Goal: Task Accomplishment & Management: Manage account settings

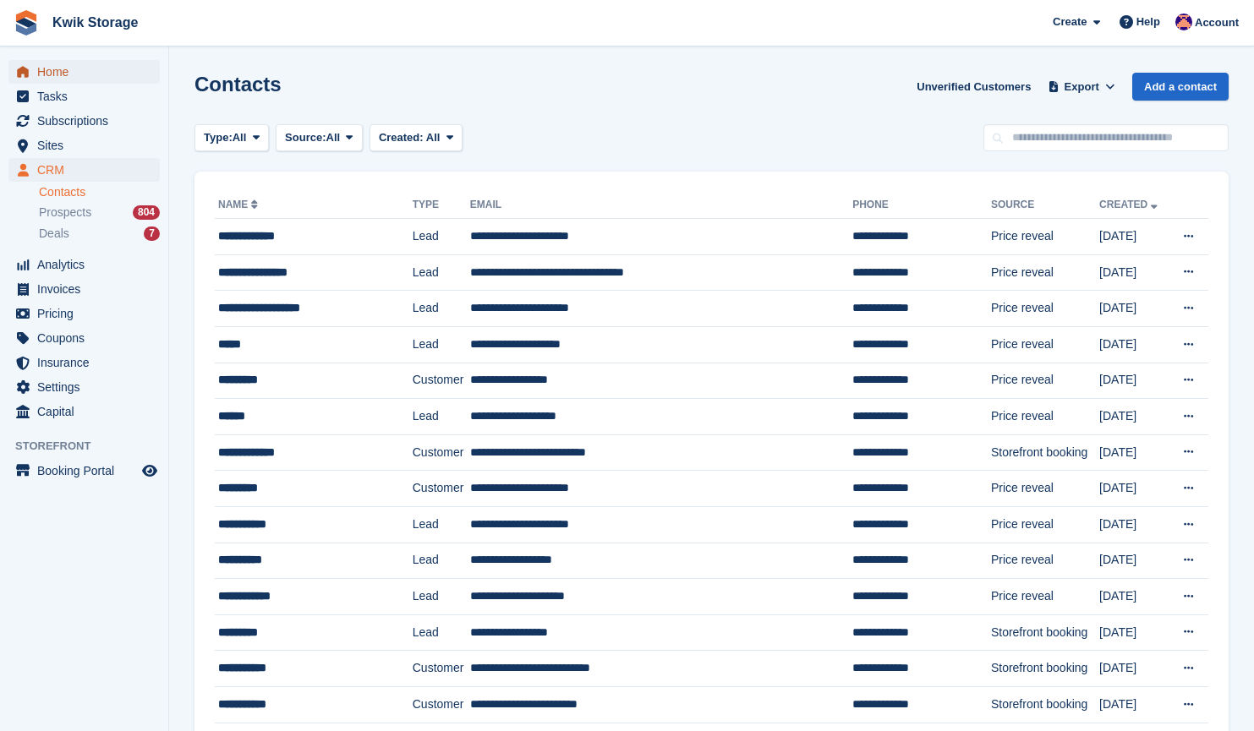
click at [128, 78] on span "Home" at bounding box center [87, 72] width 101 height 24
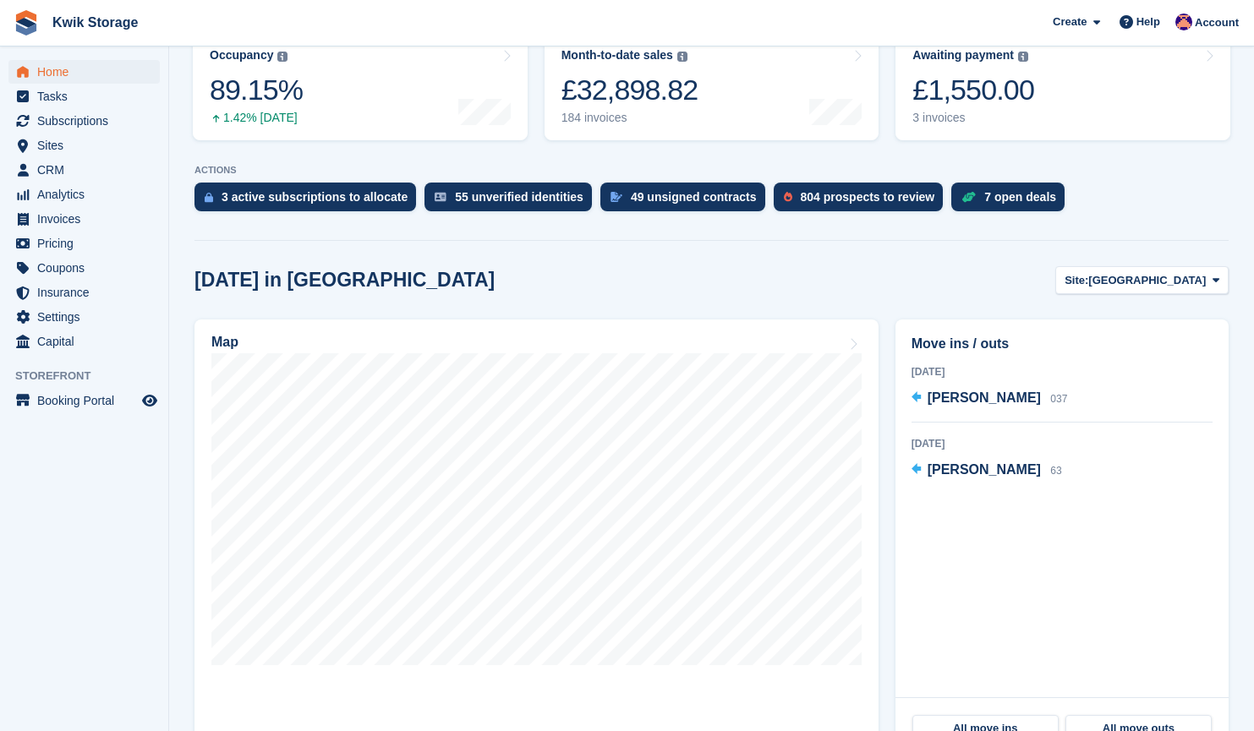
scroll to position [235, 0]
click at [68, 150] on span "Sites" at bounding box center [87, 146] width 101 height 24
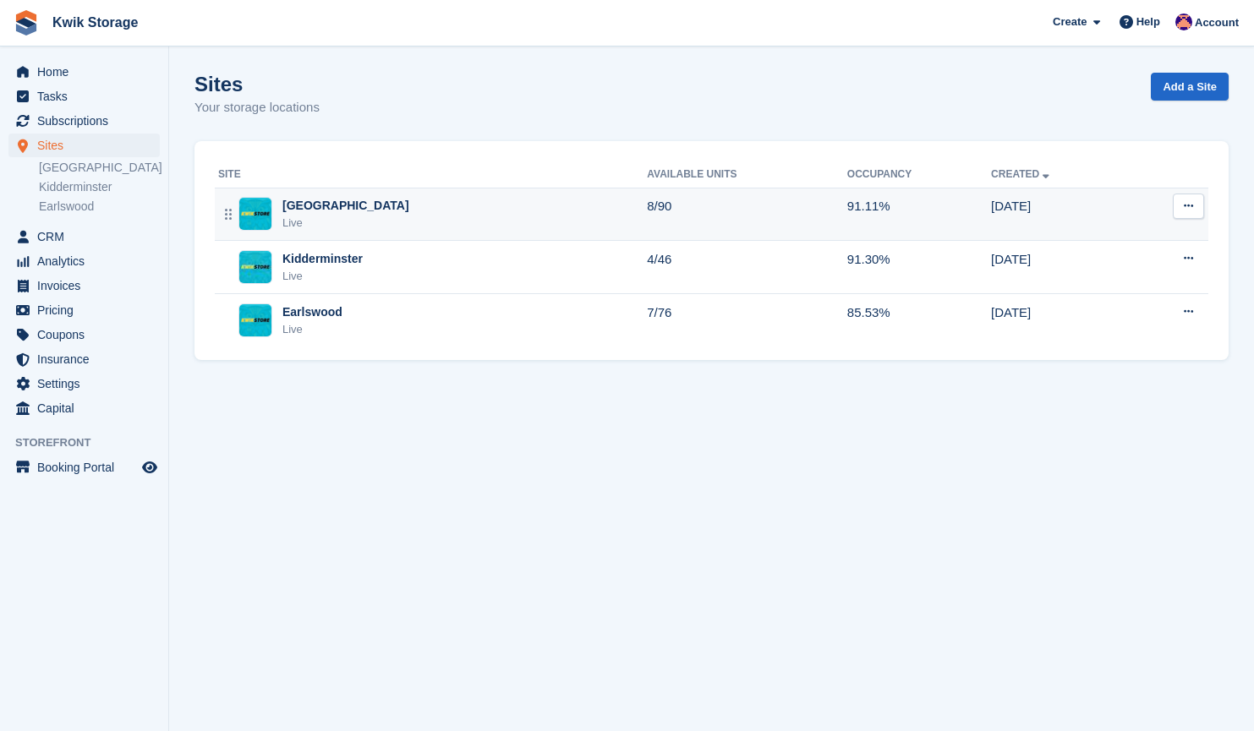
click at [454, 219] on div "Willenhall Live" at bounding box center [432, 214] width 429 height 35
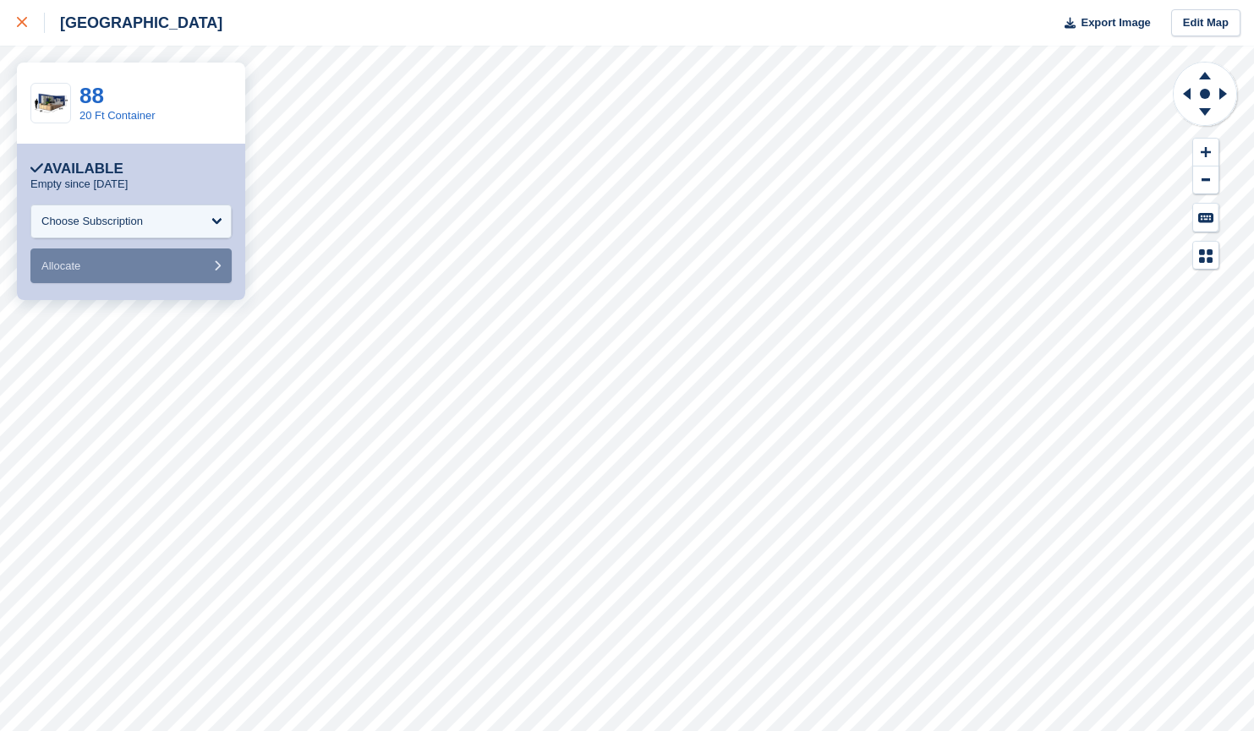
click at [41, 16] on div at bounding box center [31, 23] width 28 height 20
click at [30, 25] on div at bounding box center [31, 23] width 28 height 20
click at [27, 29] on div at bounding box center [31, 23] width 28 height 20
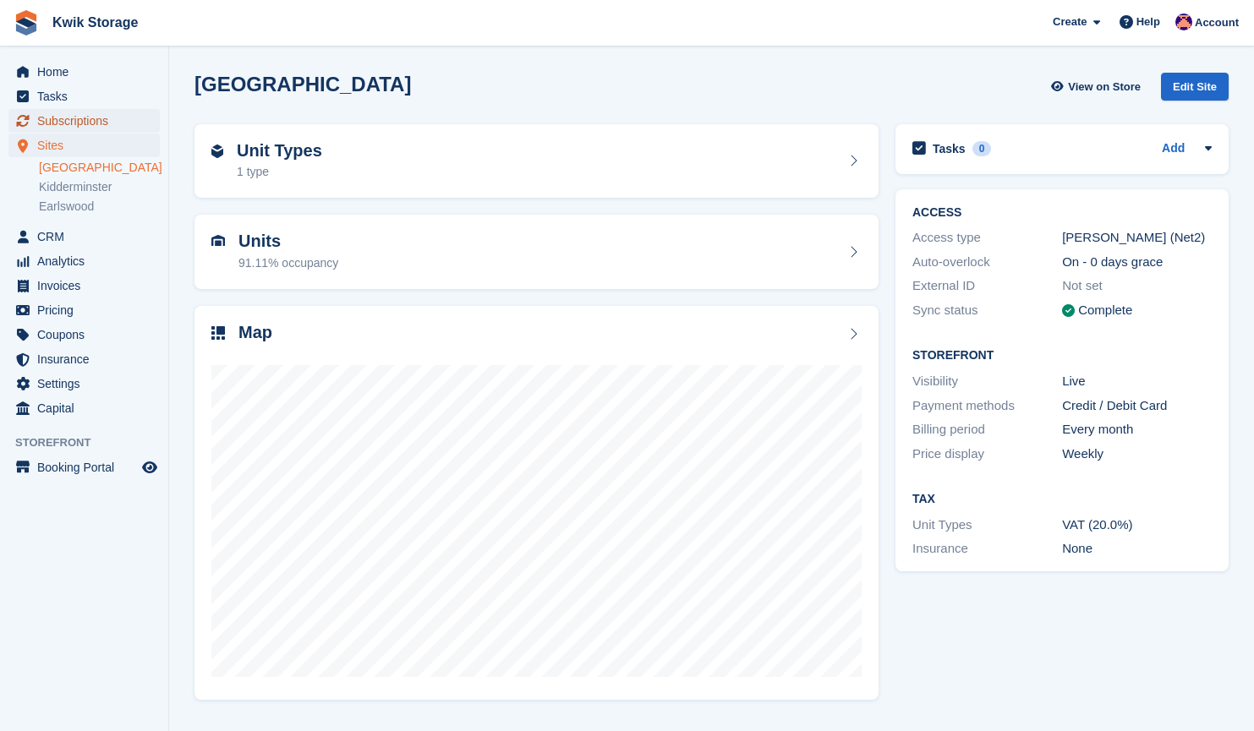
click at [113, 132] on span "Subscriptions" at bounding box center [87, 121] width 101 height 24
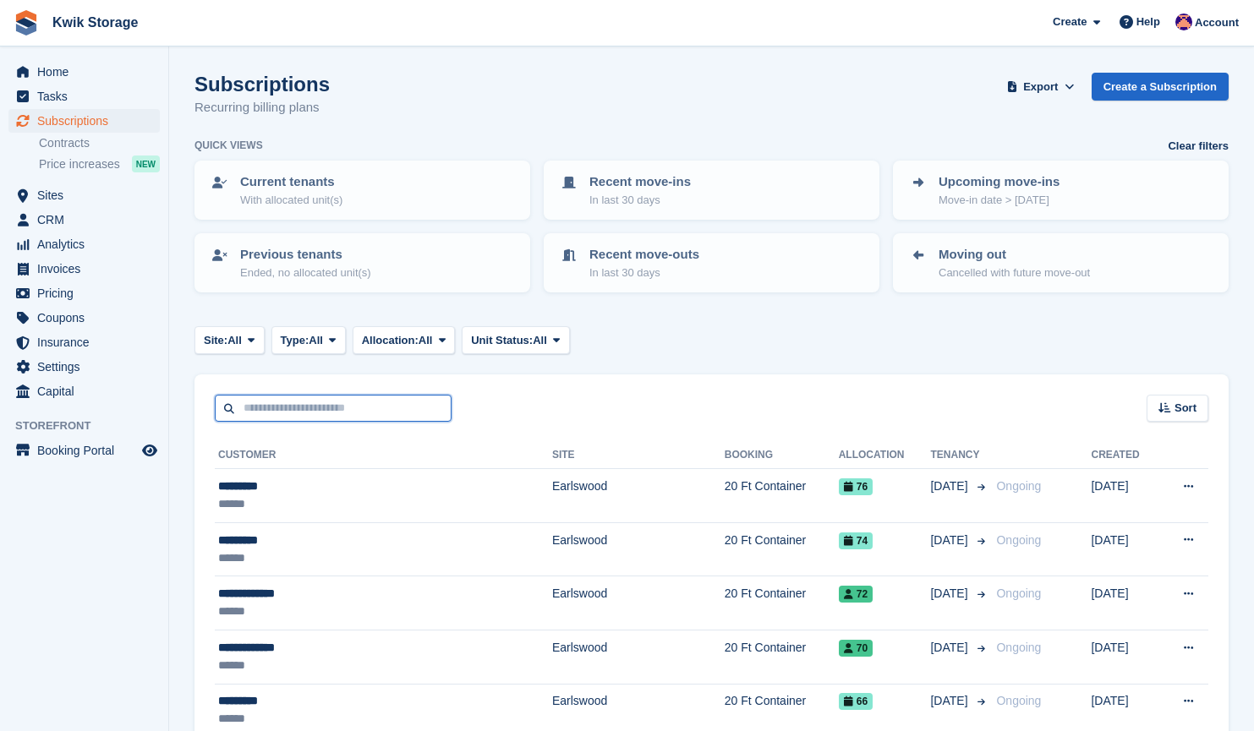
click at [326, 406] on input "text" at bounding box center [333, 409] width 237 height 28
type input "********"
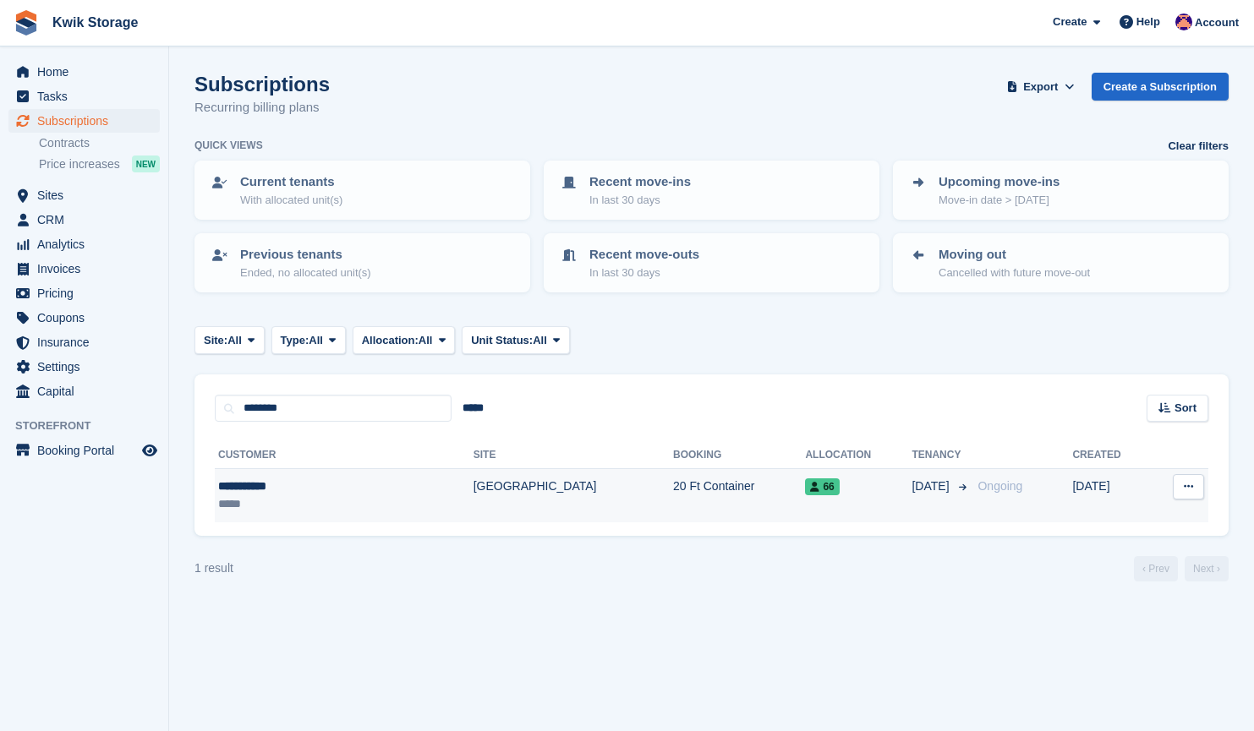
click at [293, 481] on div "**********" at bounding box center [296, 487] width 156 height 18
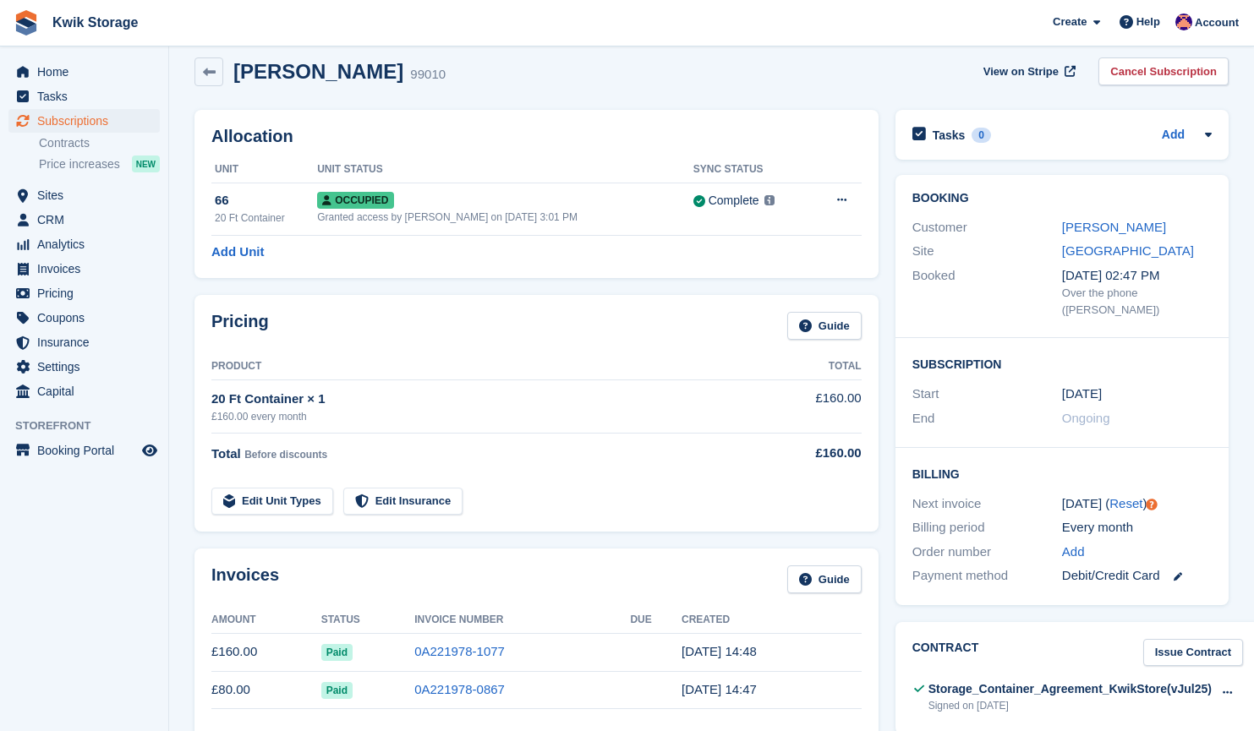
scroll to position [30, 0]
